Goal: Feedback & Contribution: Submit feedback/report problem

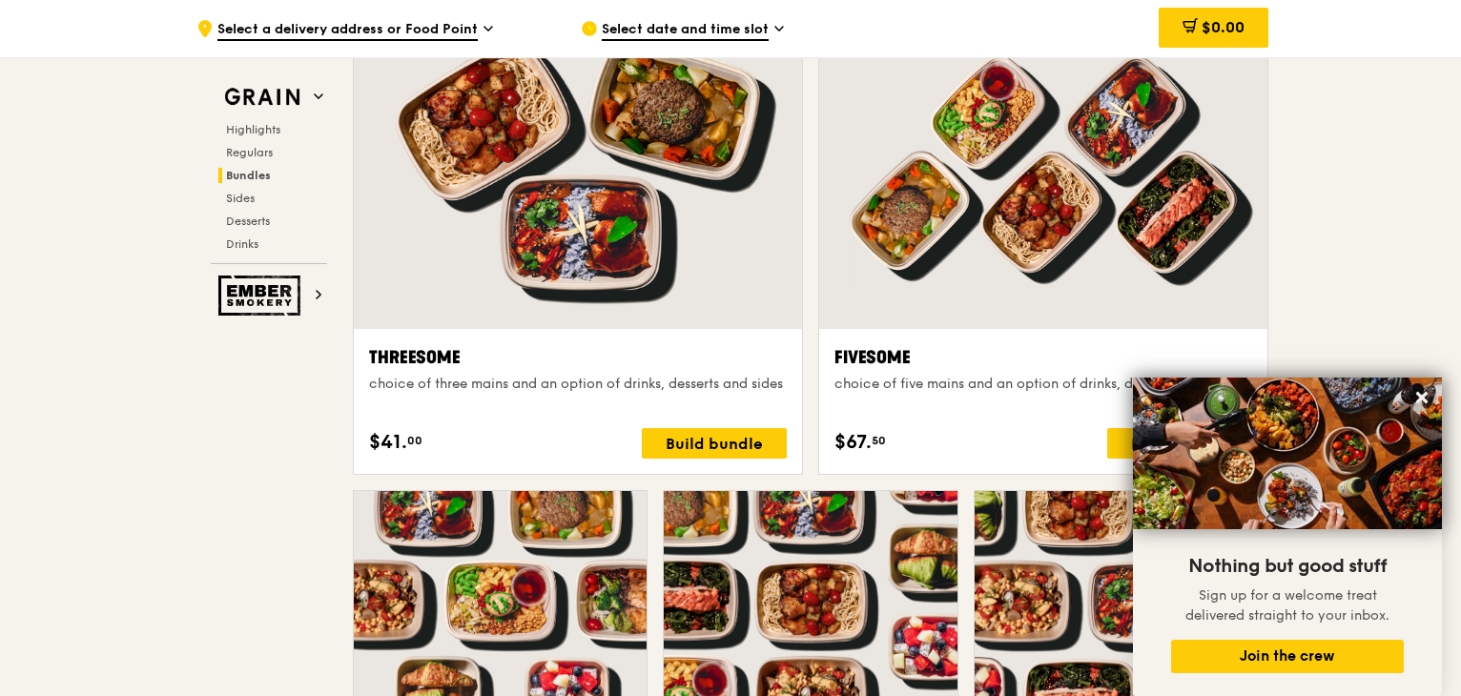
scroll to position [4101, 0]
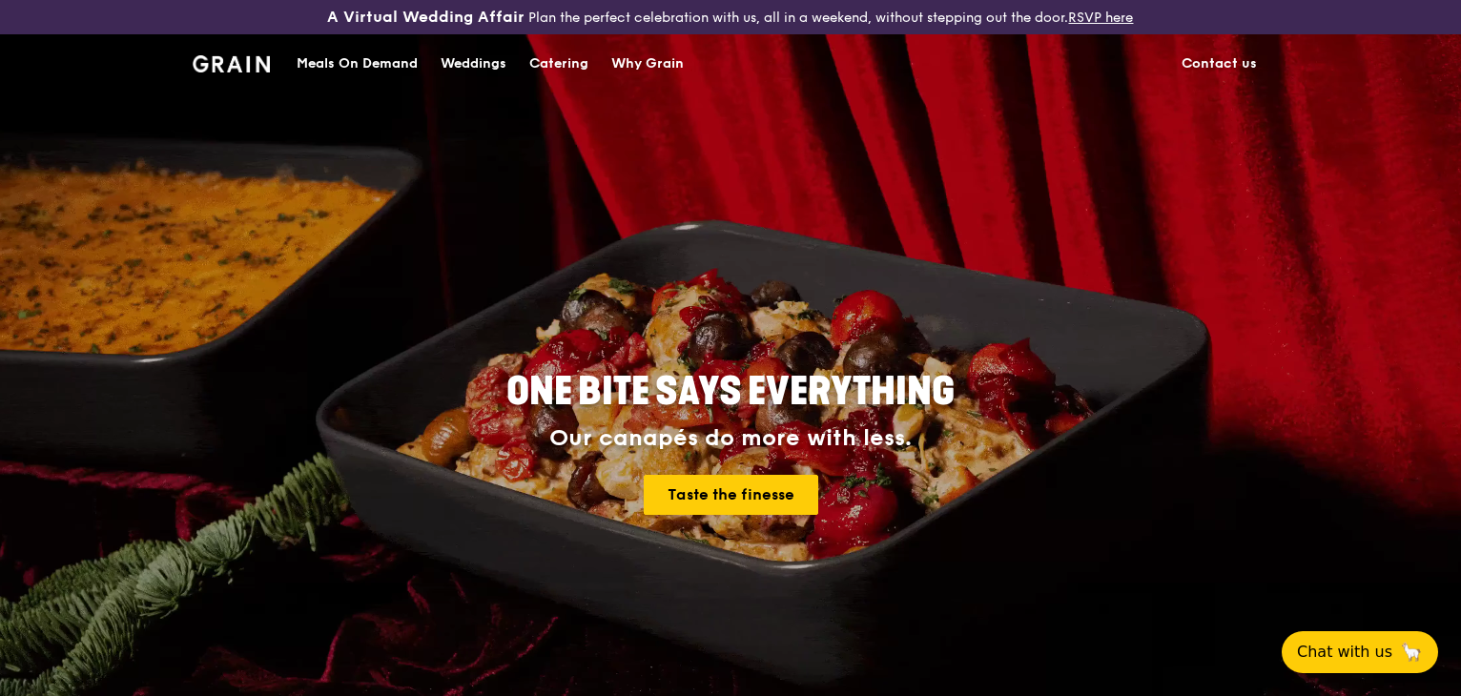
click at [1194, 62] on link "Contact us" at bounding box center [1219, 63] width 98 height 57
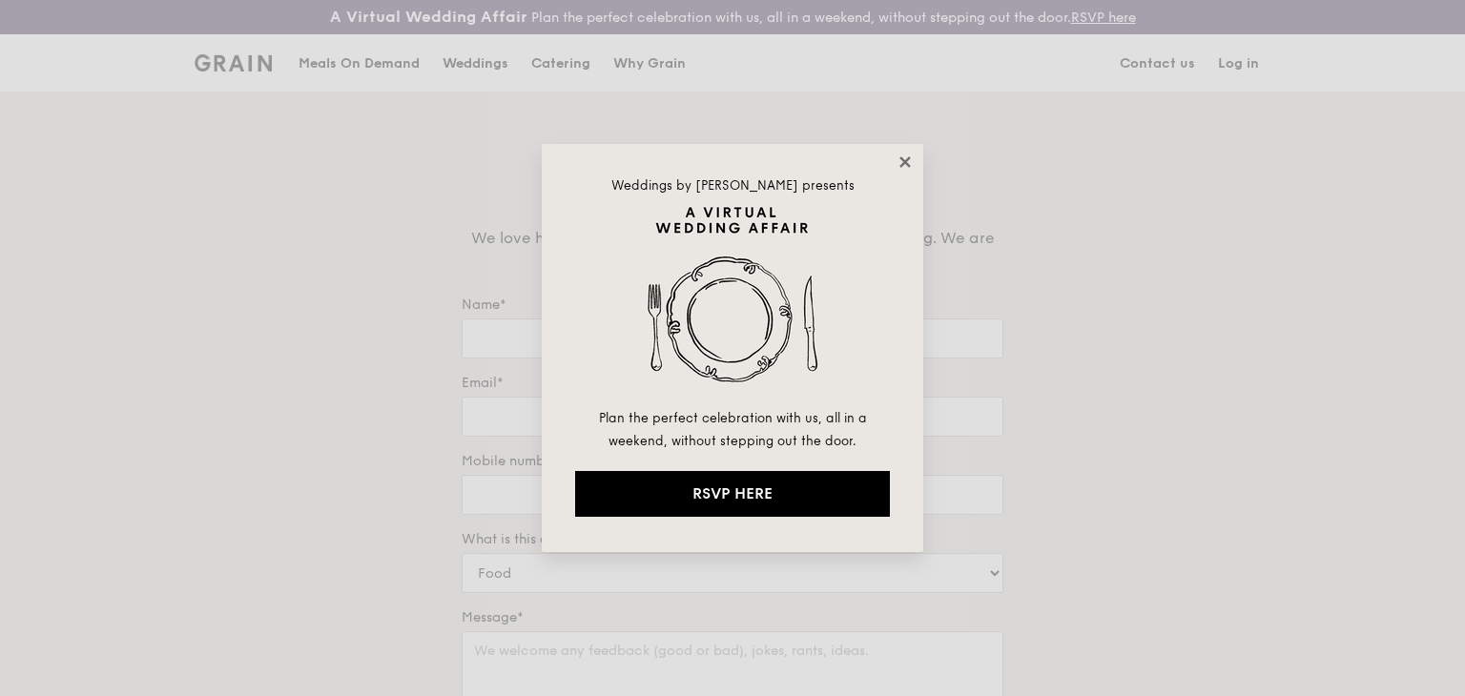
drag, startPoint x: 0, startPoint y: 0, endPoint x: 906, endPoint y: 169, distance: 921.7
click at [906, 169] on icon at bounding box center [905, 162] width 17 height 17
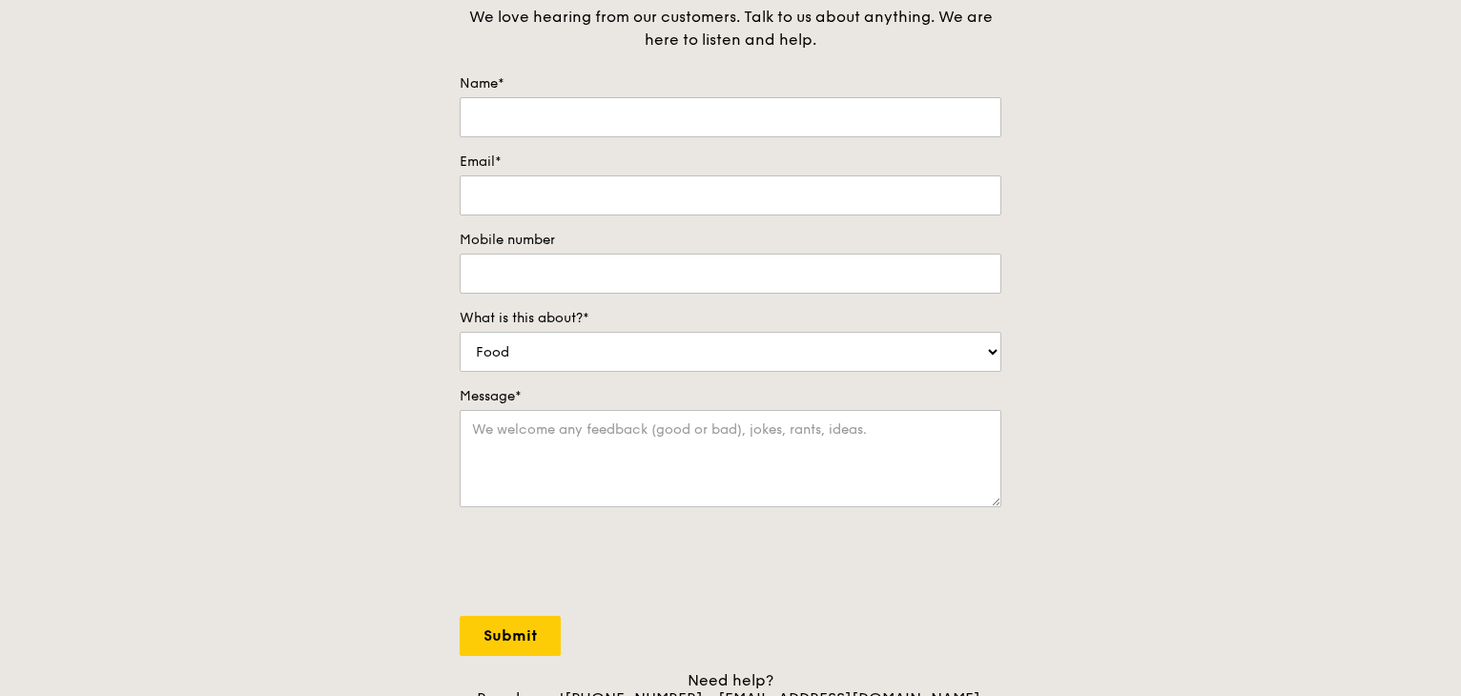
scroll to position [191, 0]
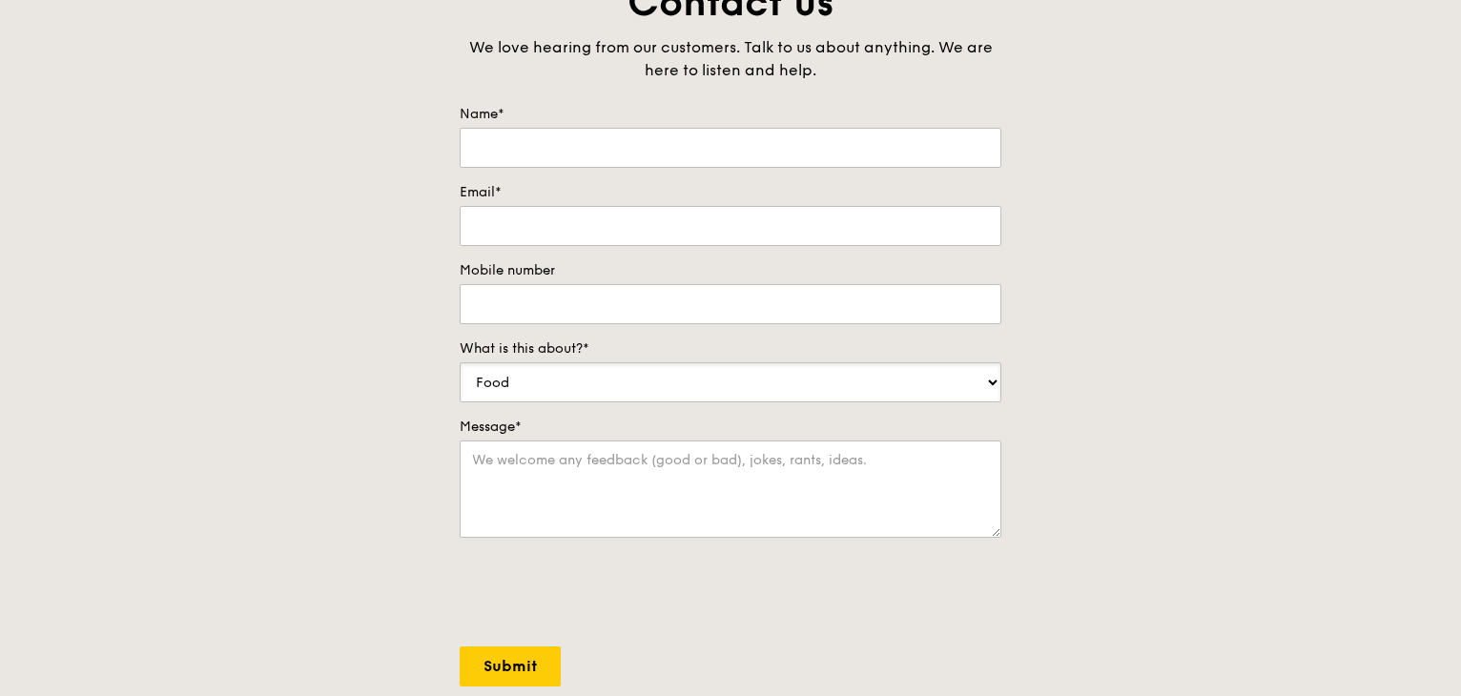
click at [961, 398] on select "Food Service Billing/Payment Catering Others" at bounding box center [731, 382] width 542 height 40
select select "Others"
click at [460, 362] on select "Food Service Billing/Payment Catering Others" at bounding box center [731, 382] width 542 height 40
click at [1076, 433] on div "Contact us We love hearing from our customers. Talk to us about anything. We ar…" at bounding box center [730, 375] width 1461 height 797
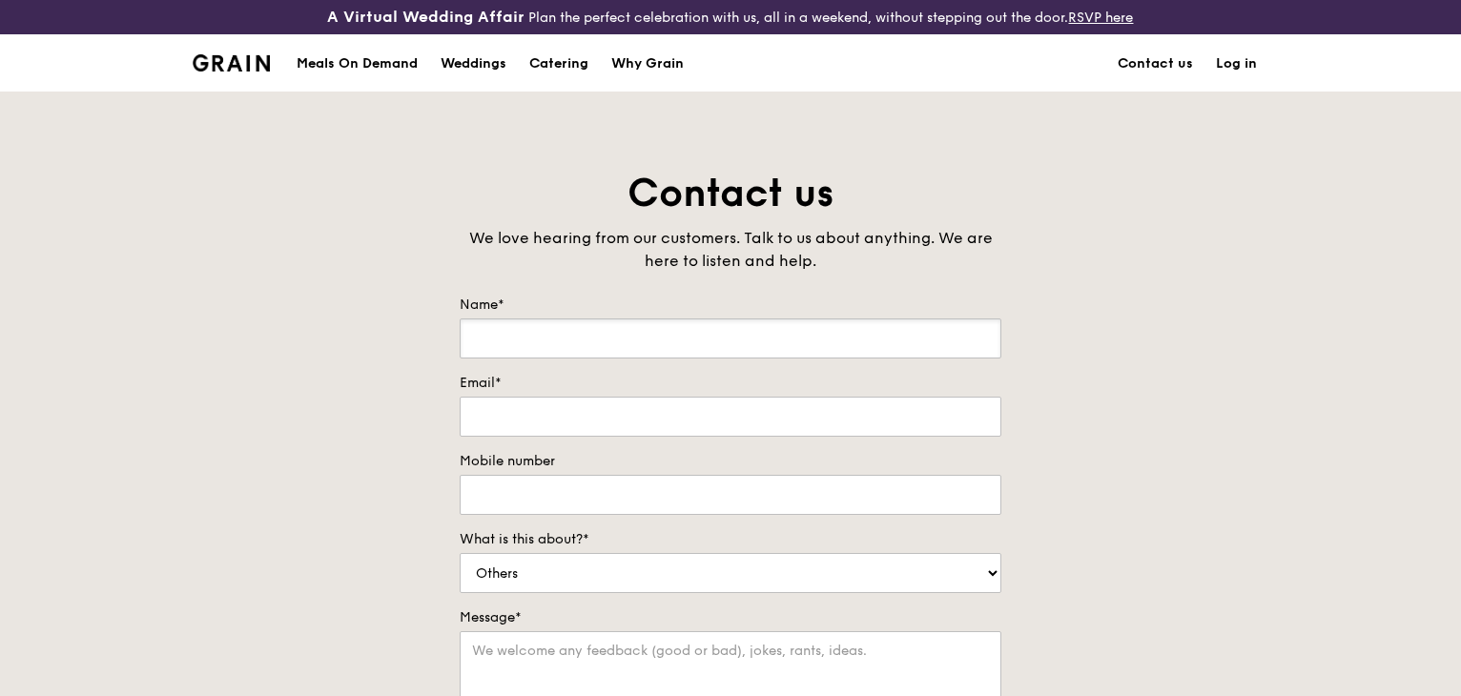
click at [872, 340] on input "Name*" at bounding box center [731, 339] width 542 height 40
type input "[PERSON_NAME]"
type input "[PERSON_NAME][EMAIL_ADDRESS][PERSON_NAME][DOMAIN_NAME]"
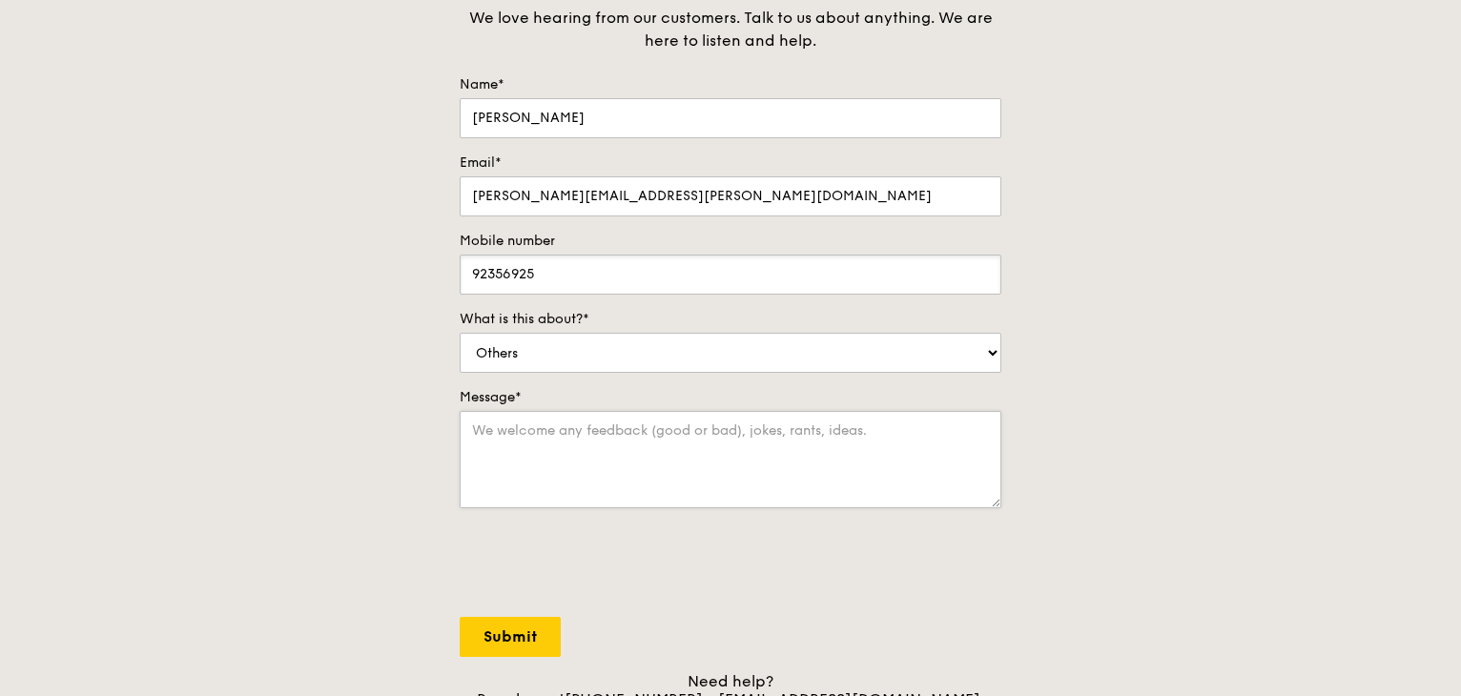
scroll to position [221, 0]
type input "92356925"
click at [805, 468] on textarea "Message*" at bounding box center [731, 458] width 542 height 97
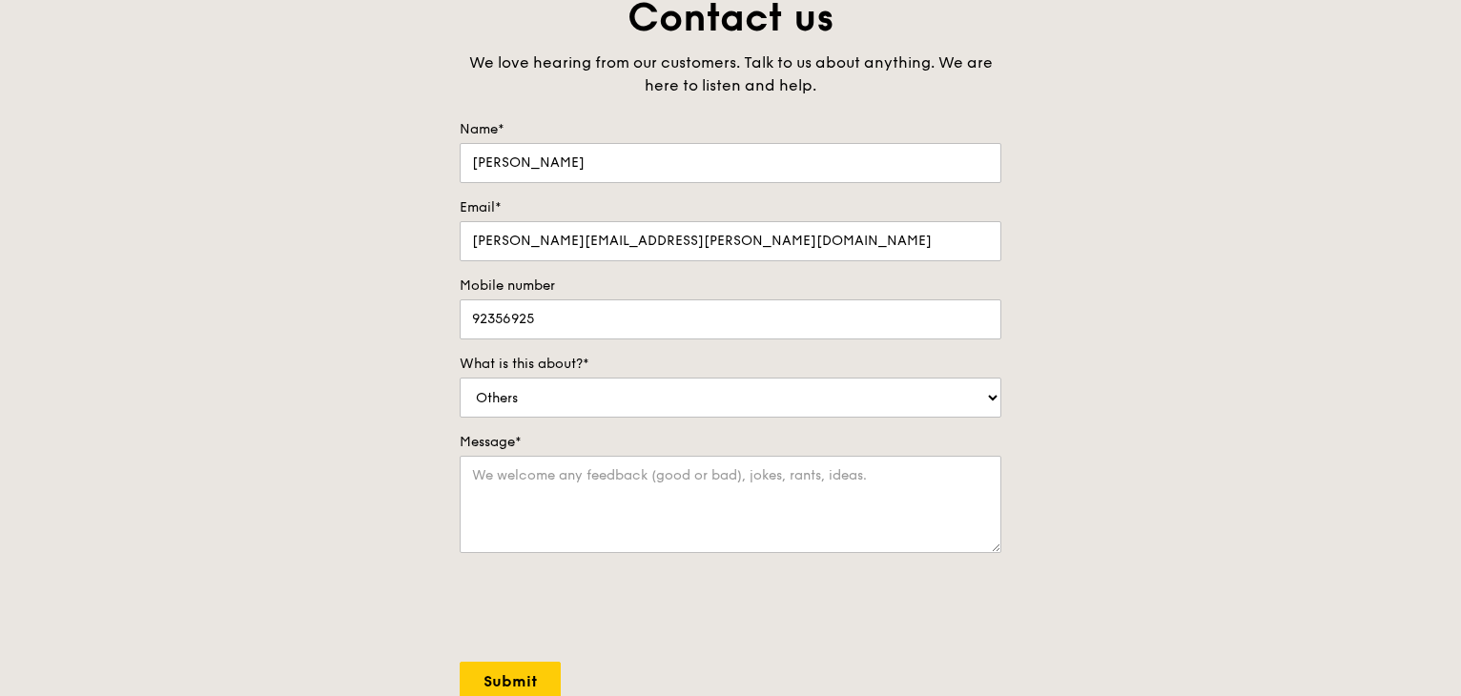
scroll to position [181, 0]
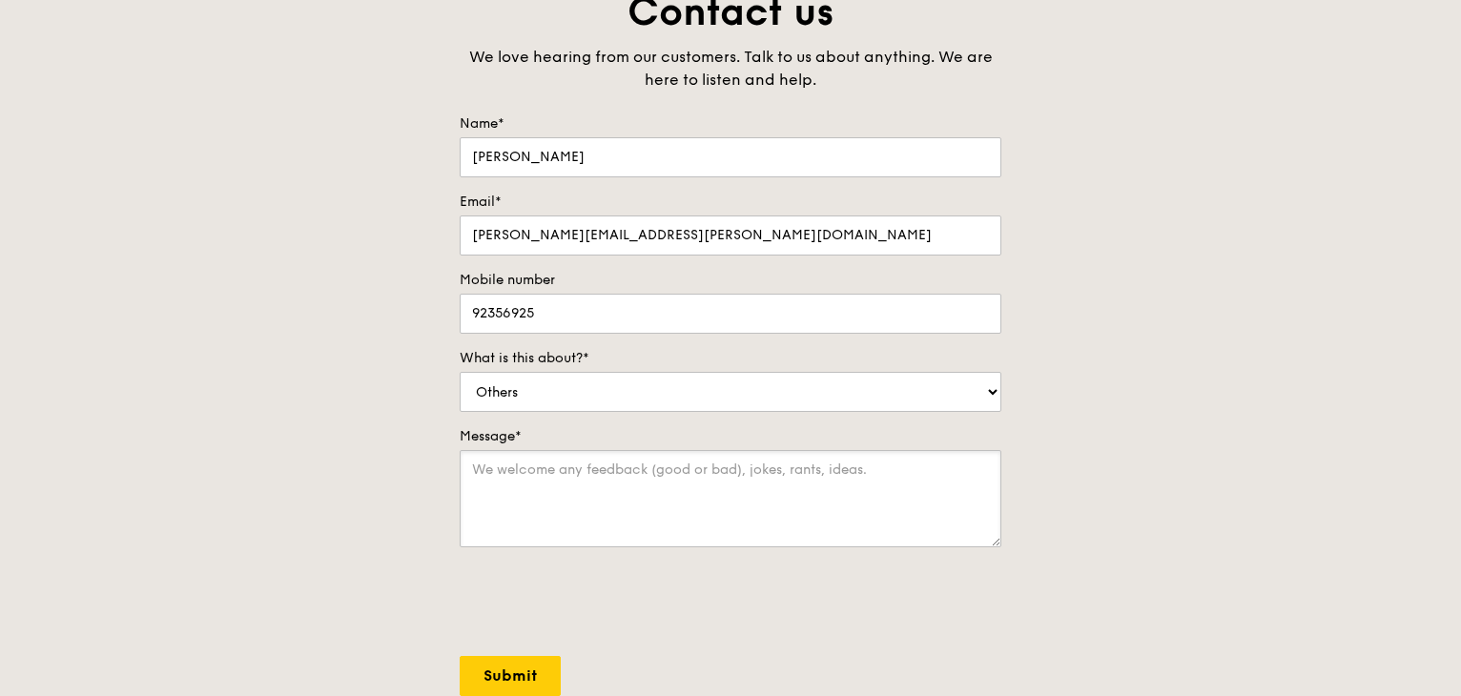
click at [504, 498] on textarea "Message*" at bounding box center [731, 498] width 542 height 97
click at [603, 477] on textarea "Hi there, I'm [PERSON_NAME] from Parkway MediCentre" at bounding box center [731, 498] width 542 height 97
click at [872, 464] on textarea "Hi there, I'm [PERSON_NAME] from Parkway MediCentre" at bounding box center [731, 498] width 542 height 97
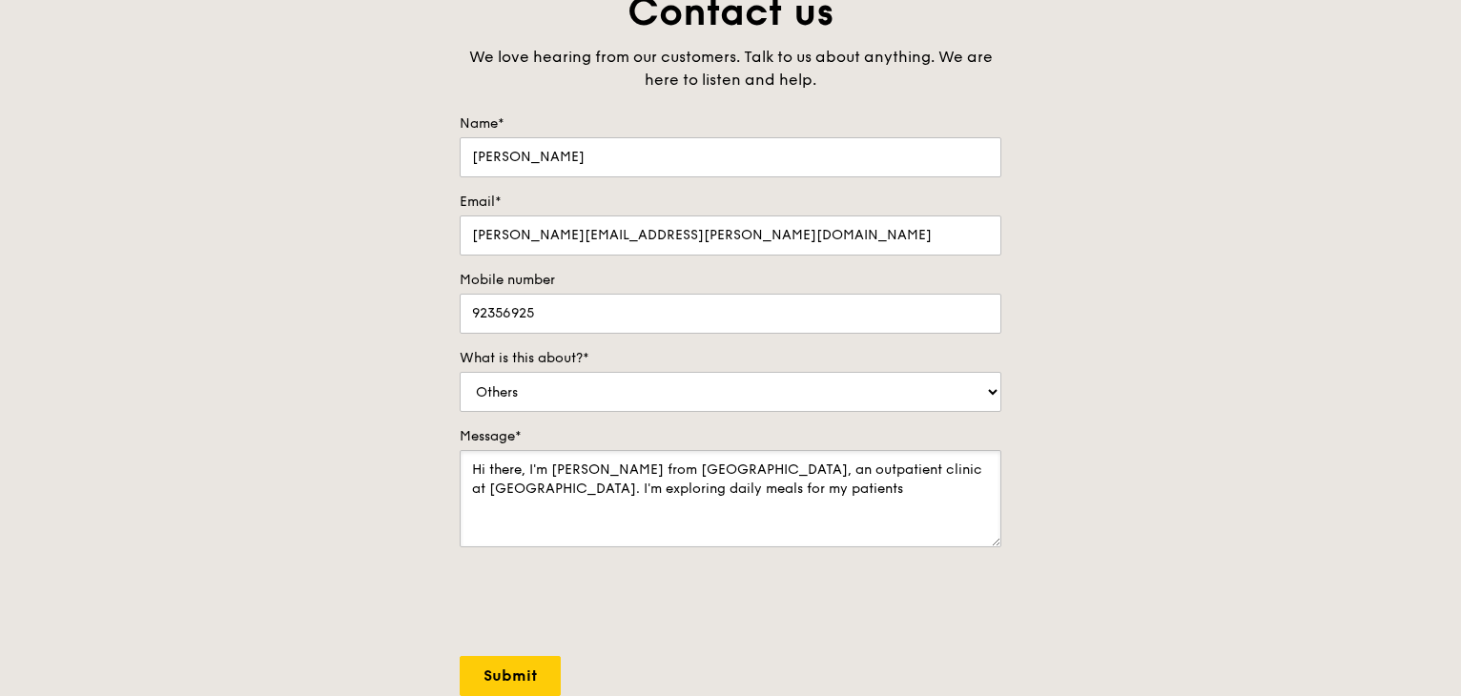
click at [908, 495] on textarea "Hi there, I'm [PERSON_NAME] from [GEOGRAPHIC_DATA], an outpatient clinic at [GE…" at bounding box center [731, 498] width 542 height 97
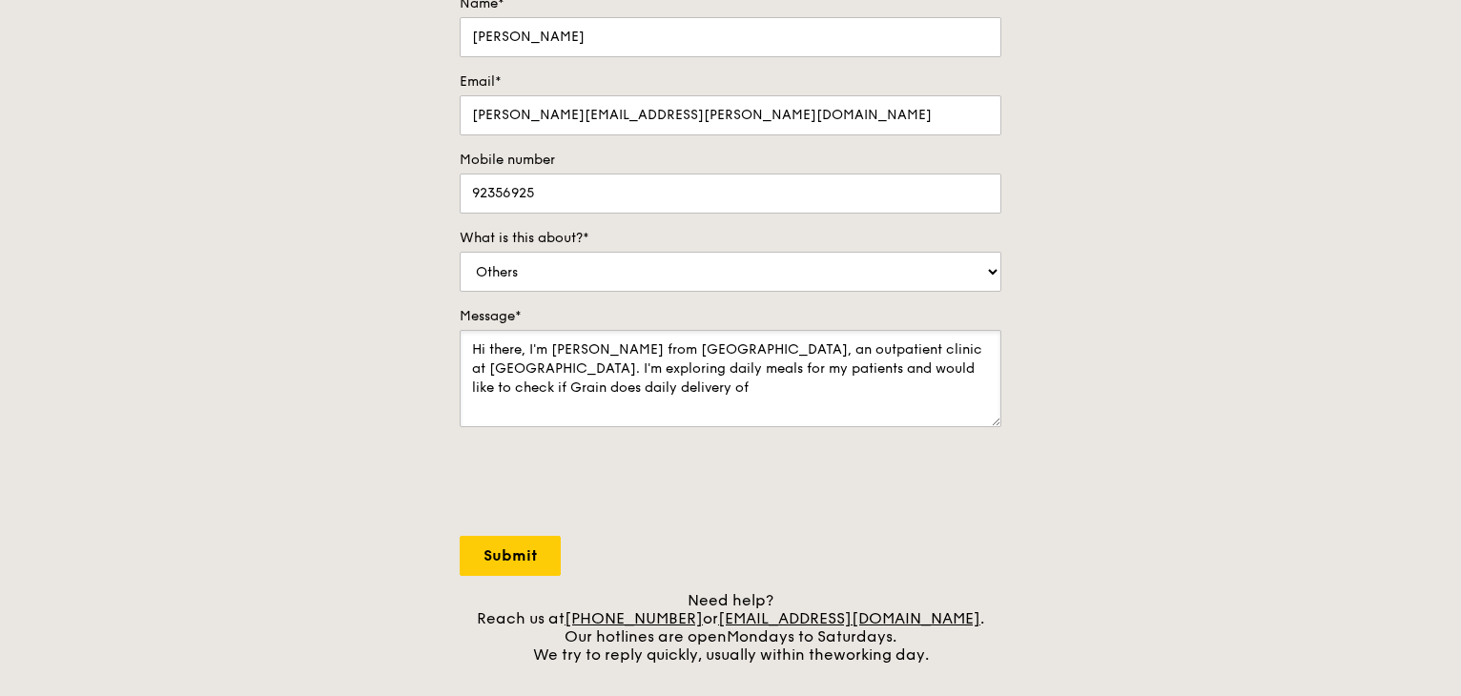
scroll to position [301, 0]
click at [960, 390] on textarea "Hi there, I'm [PERSON_NAME] from [GEOGRAPHIC_DATA], an outpatient clinic at [GE…" at bounding box center [731, 378] width 542 height 97
type textarea "Hi there, I'm [PERSON_NAME] from [GEOGRAPHIC_DATA], an outpatient clinic at [GE…"
click at [503, 558] on input "Submit" at bounding box center [510, 556] width 101 height 40
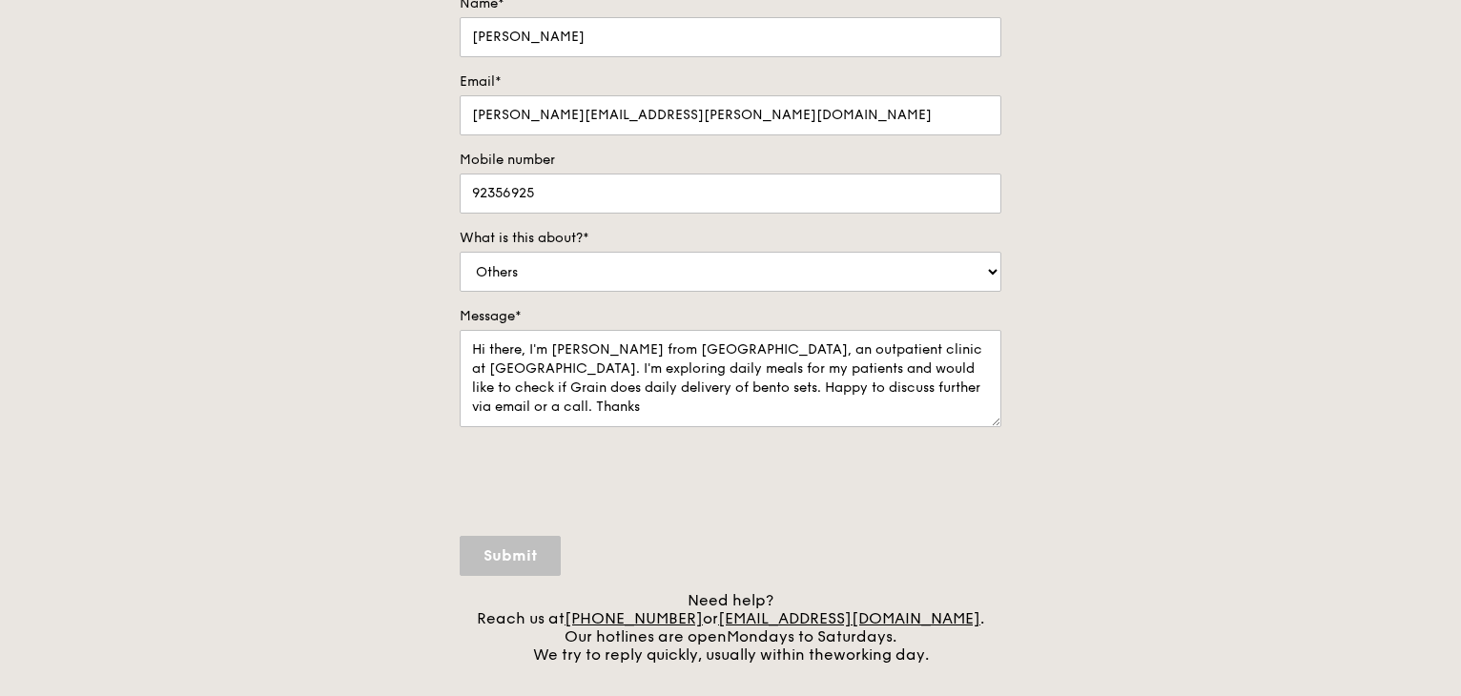
select select "Food"
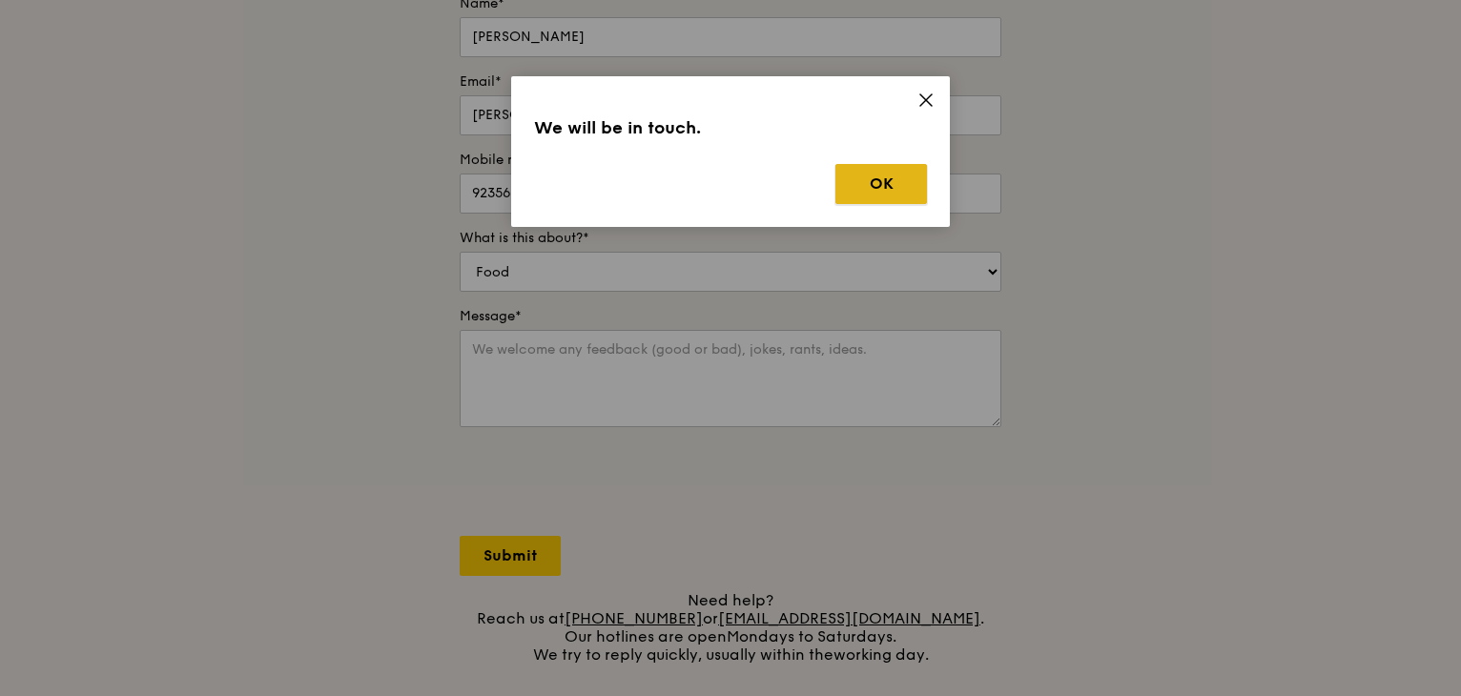
click at [900, 178] on button "OK" at bounding box center [882, 184] width 92 height 40
